Goal: Task Accomplishment & Management: Manage account settings

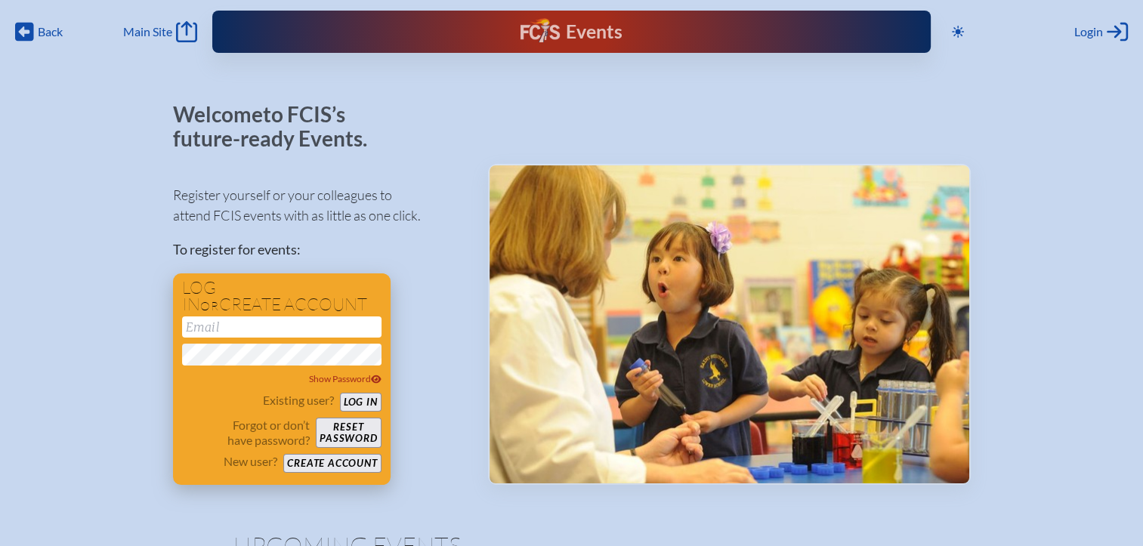
type input "[EMAIL_ADDRESS][DOMAIN_NAME]"
click at [360, 403] on button "Log in" at bounding box center [361, 402] width 42 height 19
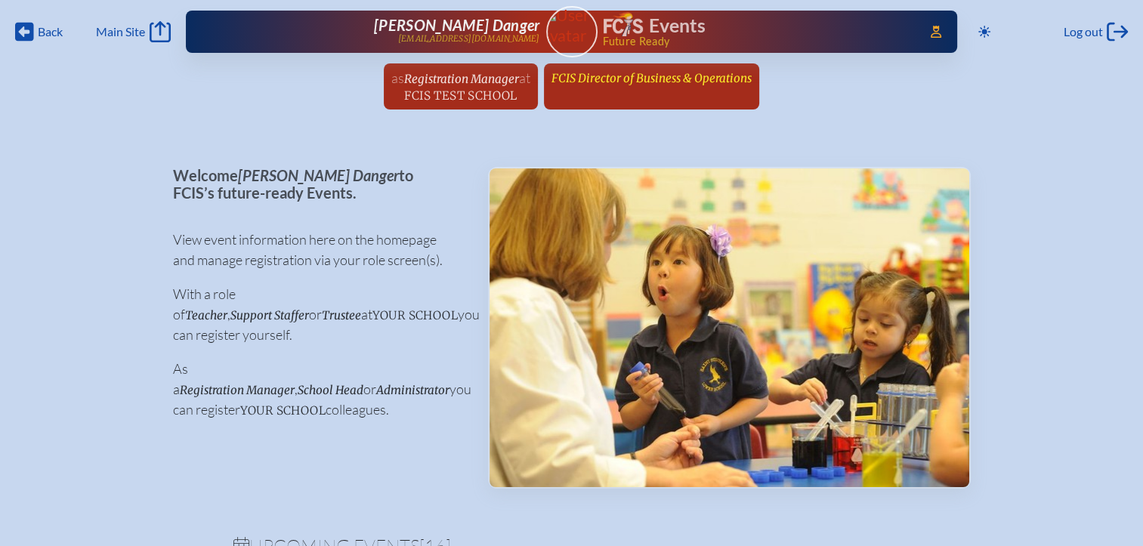
click at [648, 86] on link "FCIS Director of Business & Operations since [DATE]" at bounding box center [651, 77] width 212 height 29
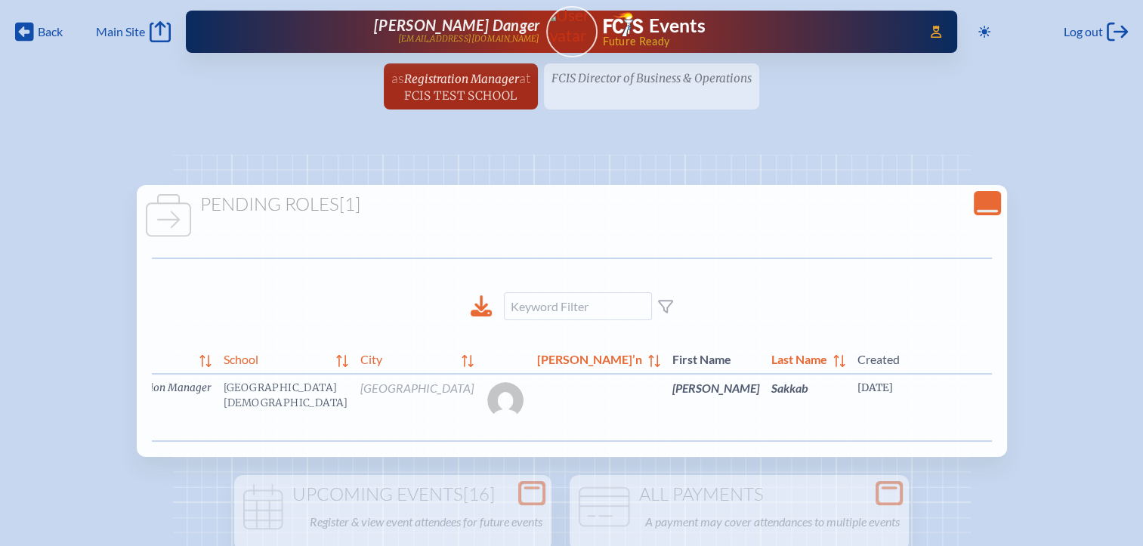
scroll to position [0, 57]
click at [1132, 414] on link "edit Person’s Details" at bounding box center [1157, 411] width 51 height 48
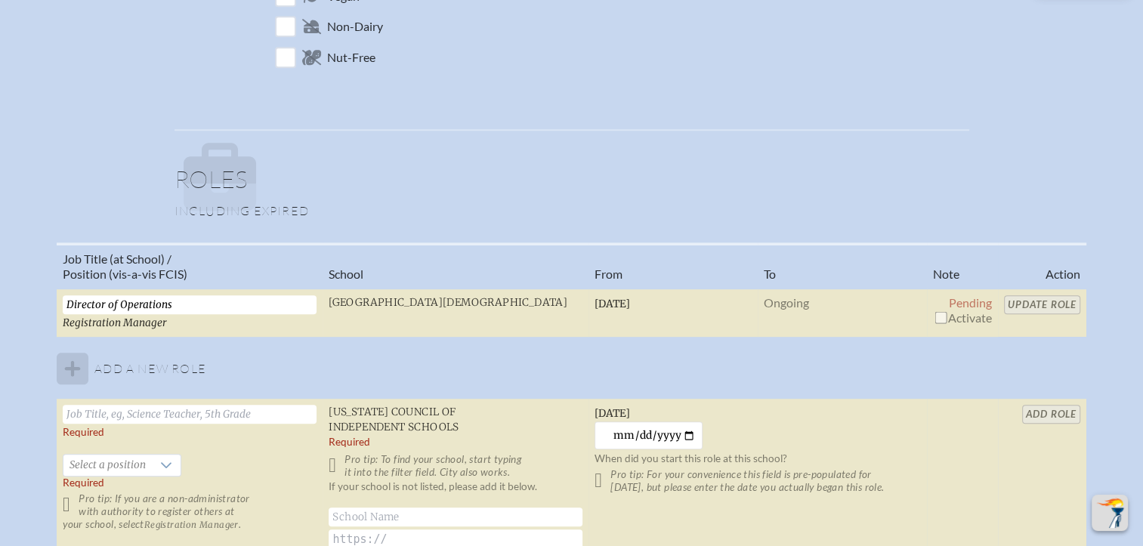
scroll to position [906, 0]
click at [937, 312] on input "checkbox" at bounding box center [940, 316] width 12 height 12
checkbox input "true"
click at [1044, 304] on input "Update Role" at bounding box center [1042, 303] width 76 height 19
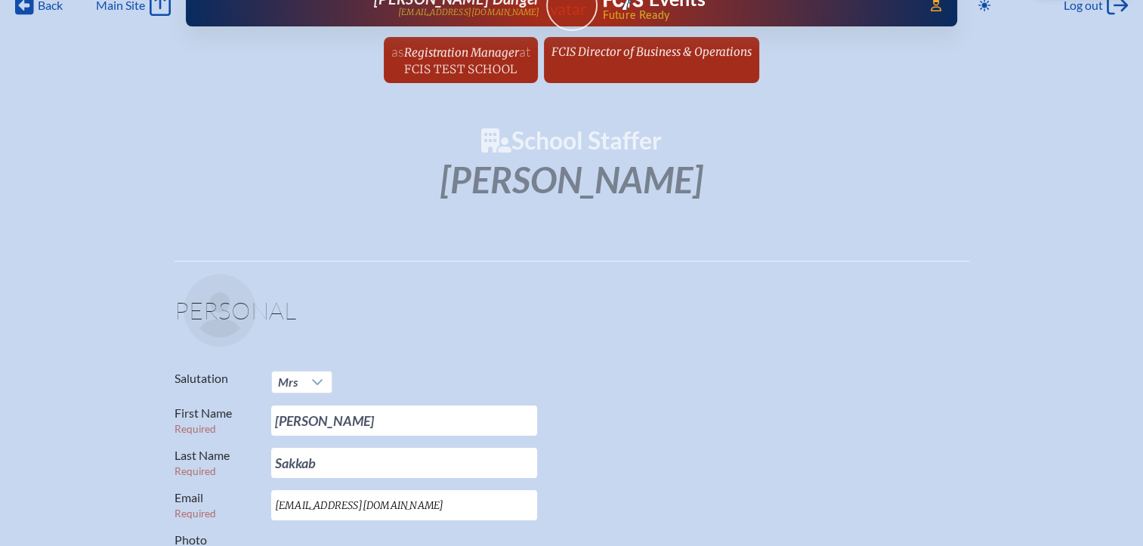
scroll to position [0, 0]
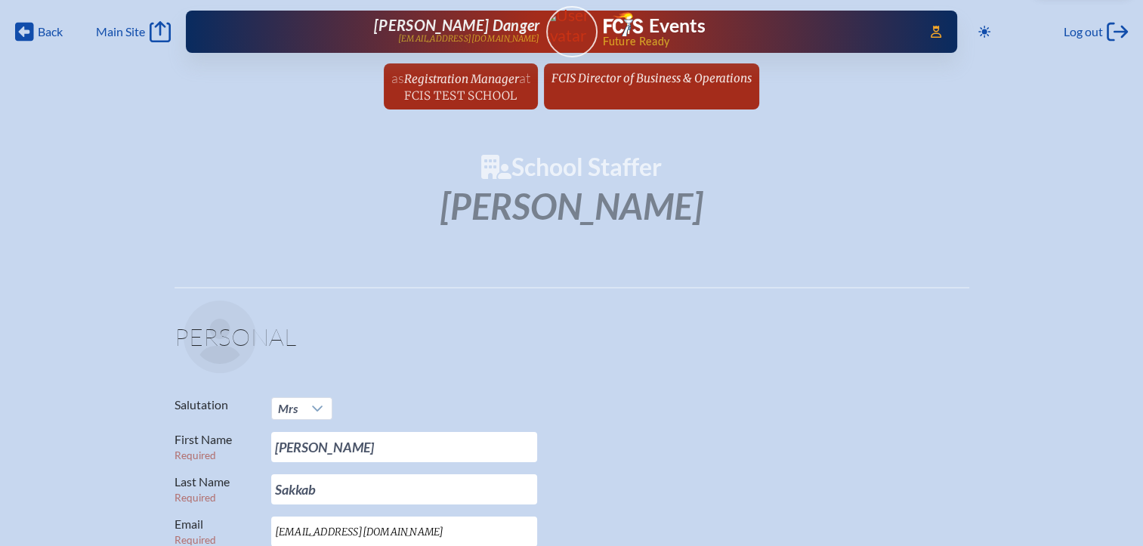
drag, startPoint x: 625, startPoint y: 83, endPoint x: 594, endPoint y: 145, distance: 69.6
click at [625, 83] on span "FCIS Director of Business & Operations" at bounding box center [651, 78] width 200 height 14
